Goal: Information Seeking & Learning: Find specific fact

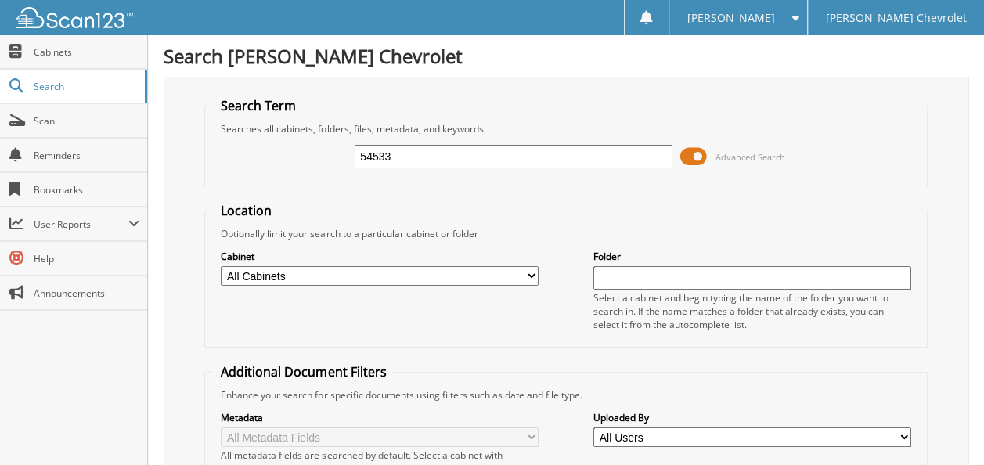
type input "54533"
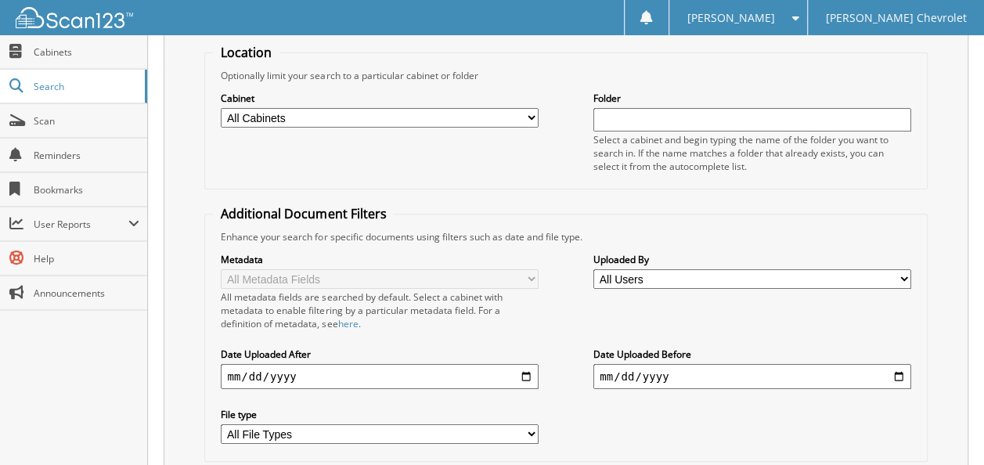
scroll to position [153, 0]
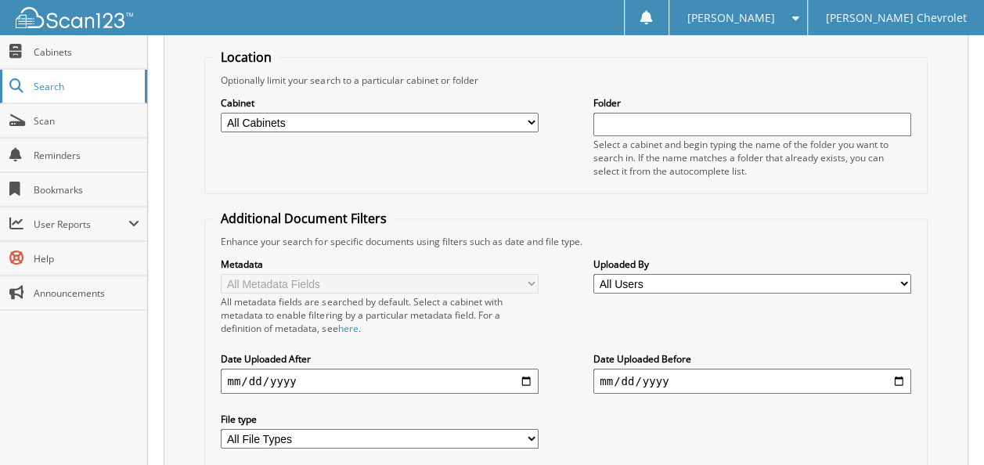
click at [112, 72] on link "Search" at bounding box center [73, 87] width 147 height 34
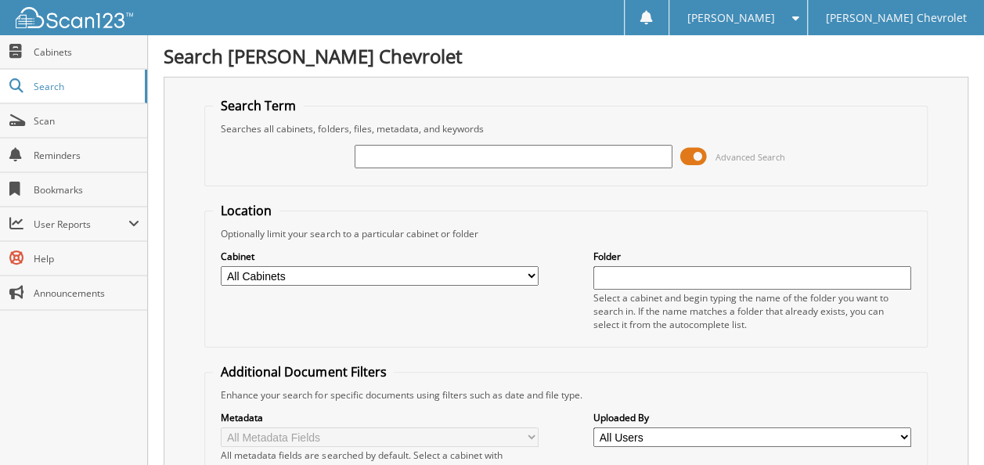
click at [442, 153] on input "text" at bounding box center [514, 156] width 318 height 23
type input "1gcrydek0lz321828"
drag, startPoint x: 493, startPoint y: 160, endPoint x: 121, endPoint y: 125, distance: 374.1
click at [141, 127] on body "[PERSON_NAME] Settings Logout [PERSON_NAME] Chevrolet Close Cabinets Search" at bounding box center [492, 395] width 984 height 791
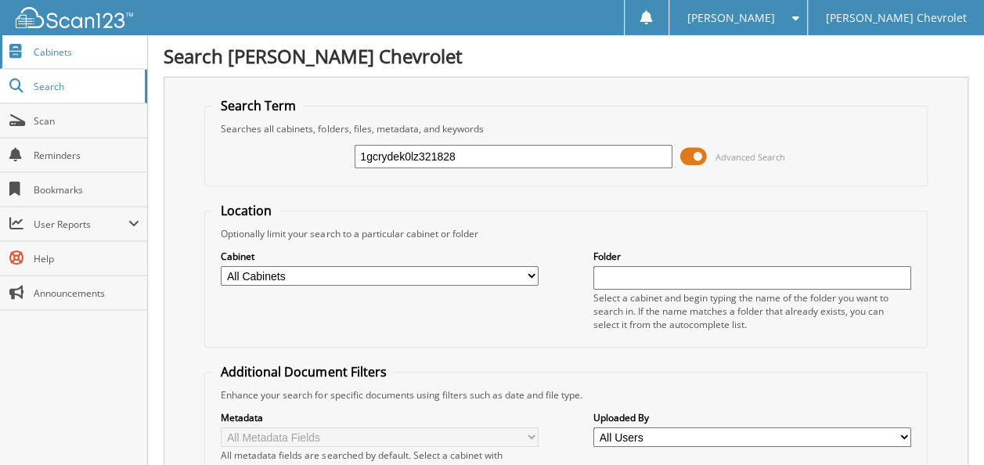
click at [70, 47] on span "Cabinets" at bounding box center [87, 51] width 106 height 13
click at [419, 156] on input "text" at bounding box center [514, 156] width 318 height 23
type input "shemekia"
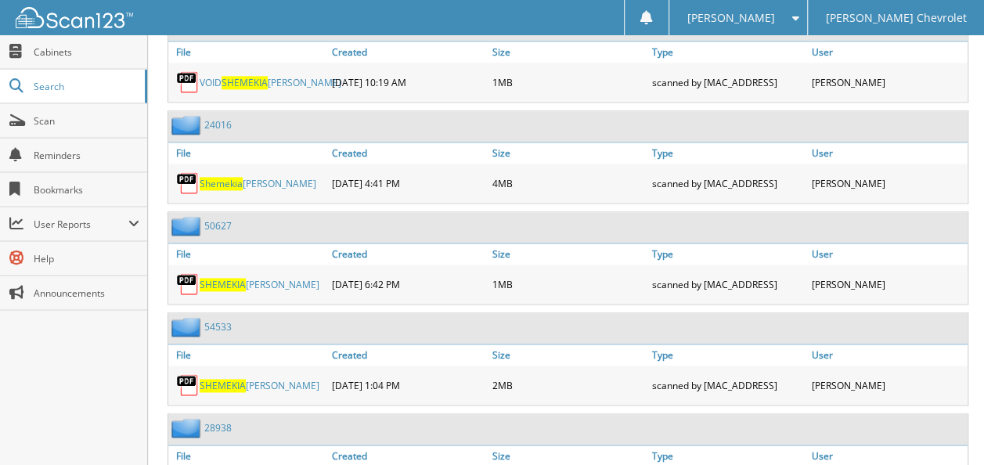
scroll to position [1017, 0]
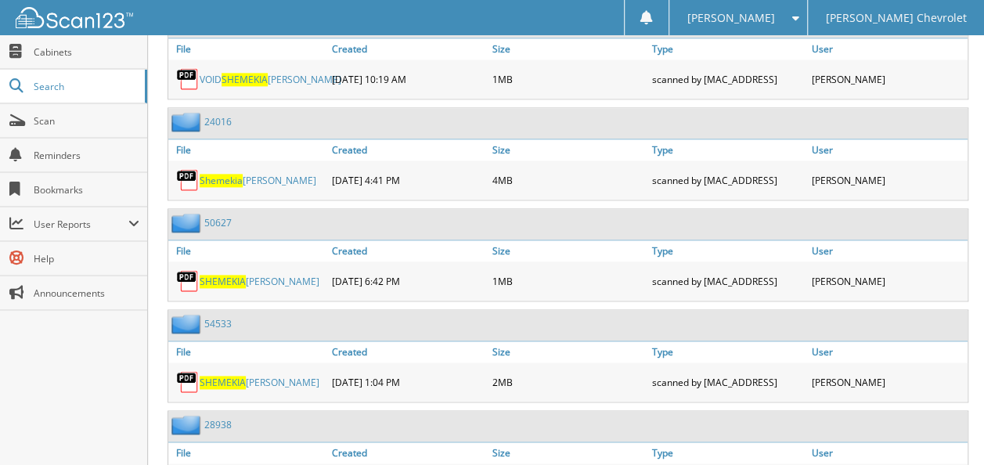
click at [269, 275] on link "SHEMEKIA BROWN-HUGGINS" at bounding box center [260, 281] width 120 height 13
click at [236, 376] on span "SHEMEKIA" at bounding box center [223, 382] width 46 height 13
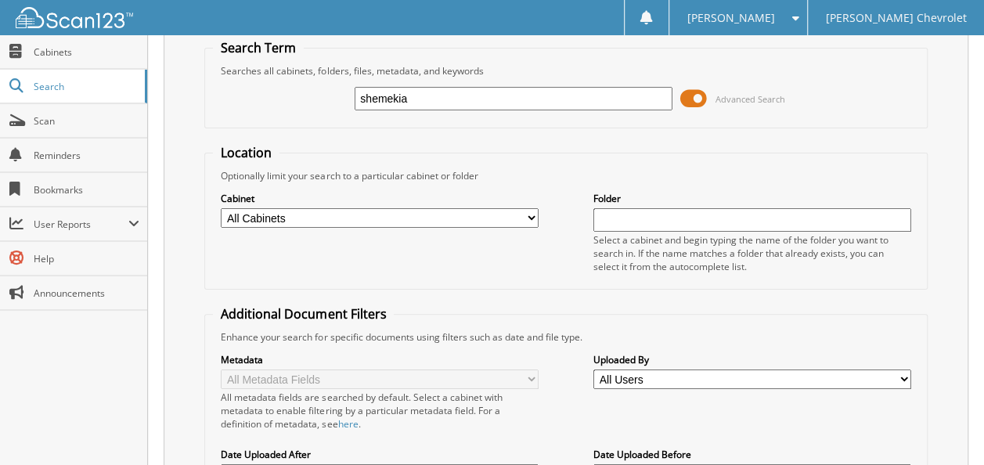
scroll to position [0, 0]
